Goal: Information Seeking & Learning: Learn about a topic

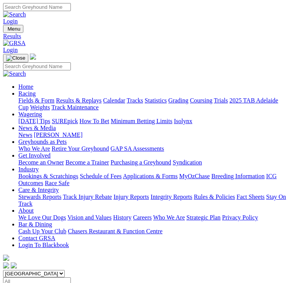
click at [6, 31] on img "Toggle navigation" at bounding box center [6, 31] width 0 height 0
click at [54, 101] on link "Fields & Form" at bounding box center [36, 100] width 36 height 6
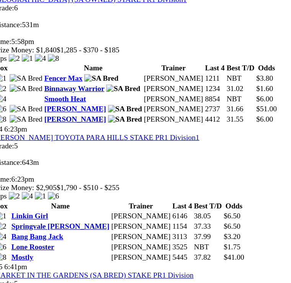
scroll to position [615, 0]
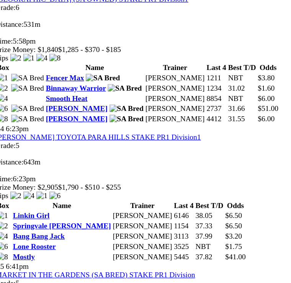
click at [85, 263] on link "MARKET IN THE GARDENS (SA BRED) STAKE PR1 Division" at bounding box center [85, 266] width 164 height 6
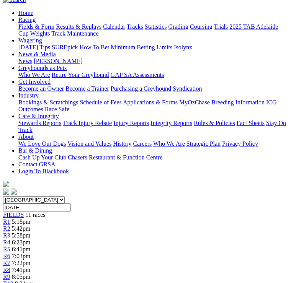
scroll to position [73, 0]
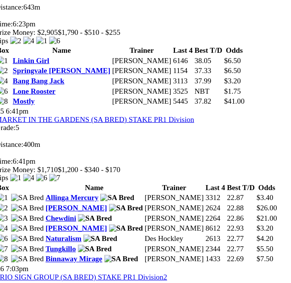
scroll to position [744, 0]
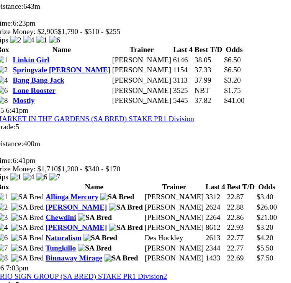
click at [93, 265] on link "TRIO SIGN GROUP (SA BRED) STAKE PR1 Division2" at bounding box center [73, 268] width 141 height 6
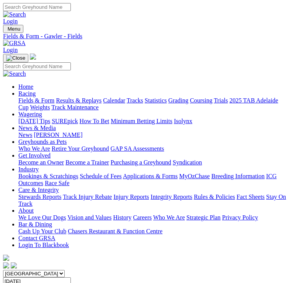
scroll to position [794, 7]
